Goal: Information Seeking & Learning: Learn about a topic

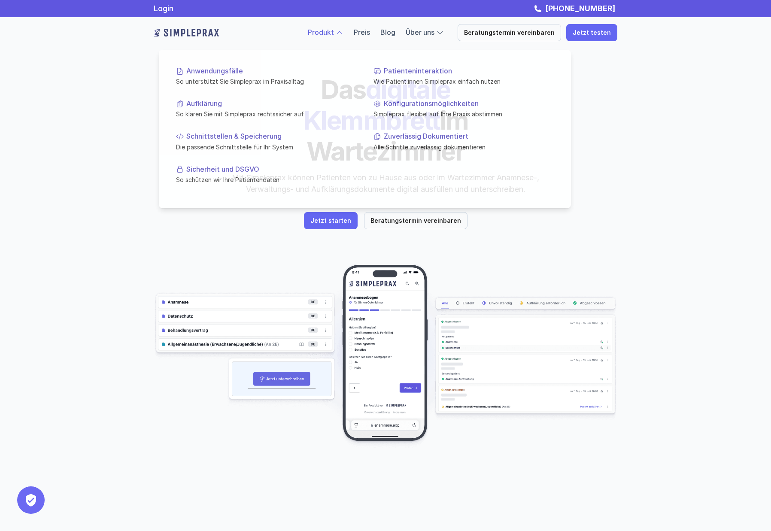
click at [343, 32] on div at bounding box center [340, 33] width 8 height 8
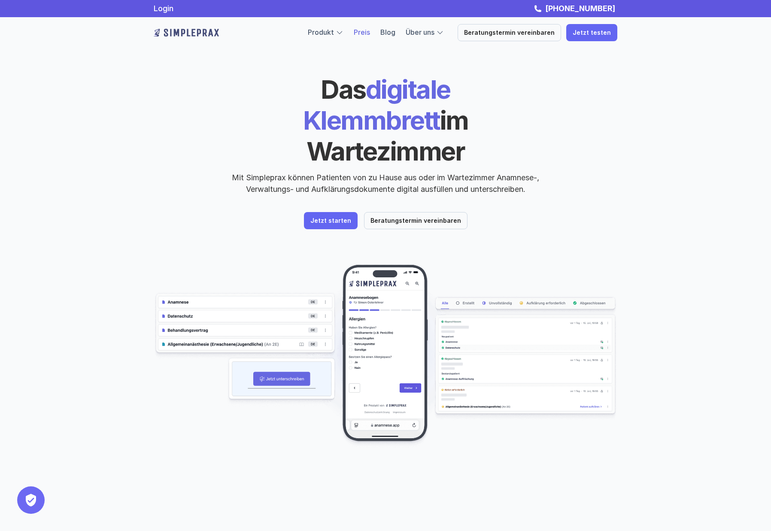
click at [370, 35] on link "Preis" at bounding box center [362, 32] width 16 height 9
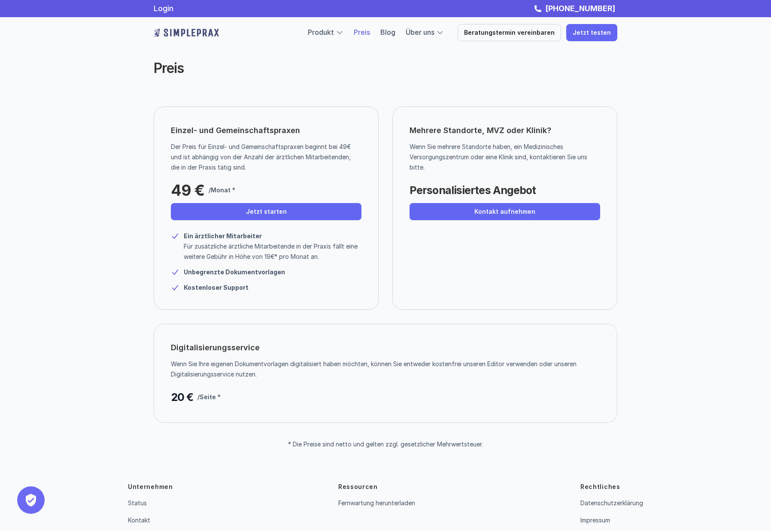
click at [373, 85] on div "Preis" at bounding box center [385, 68] width 515 height 68
click at [198, 33] on img at bounding box center [186, 33] width 65 height 14
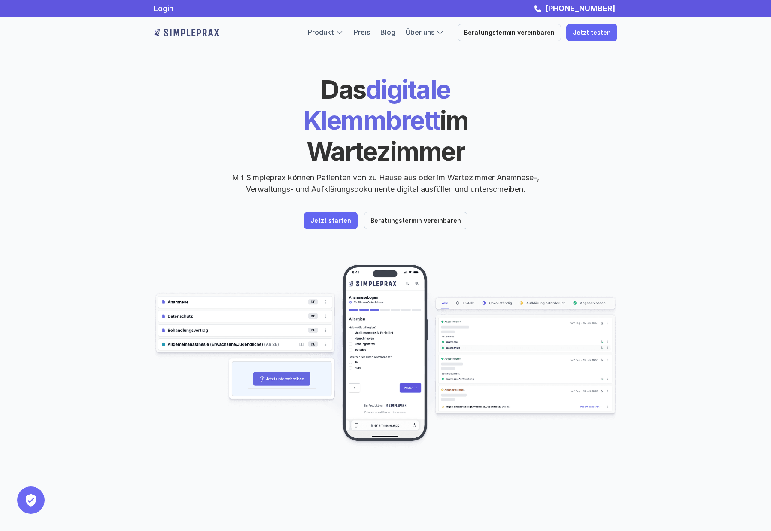
click at [36, 252] on div "Das digitale Klemmbrett im Wartezimmer Mit Simpleprax können Patienten von zu H…" at bounding box center [385, 245] width 771 height 491
